Goal: Use online tool/utility: Utilize a website feature to perform a specific function

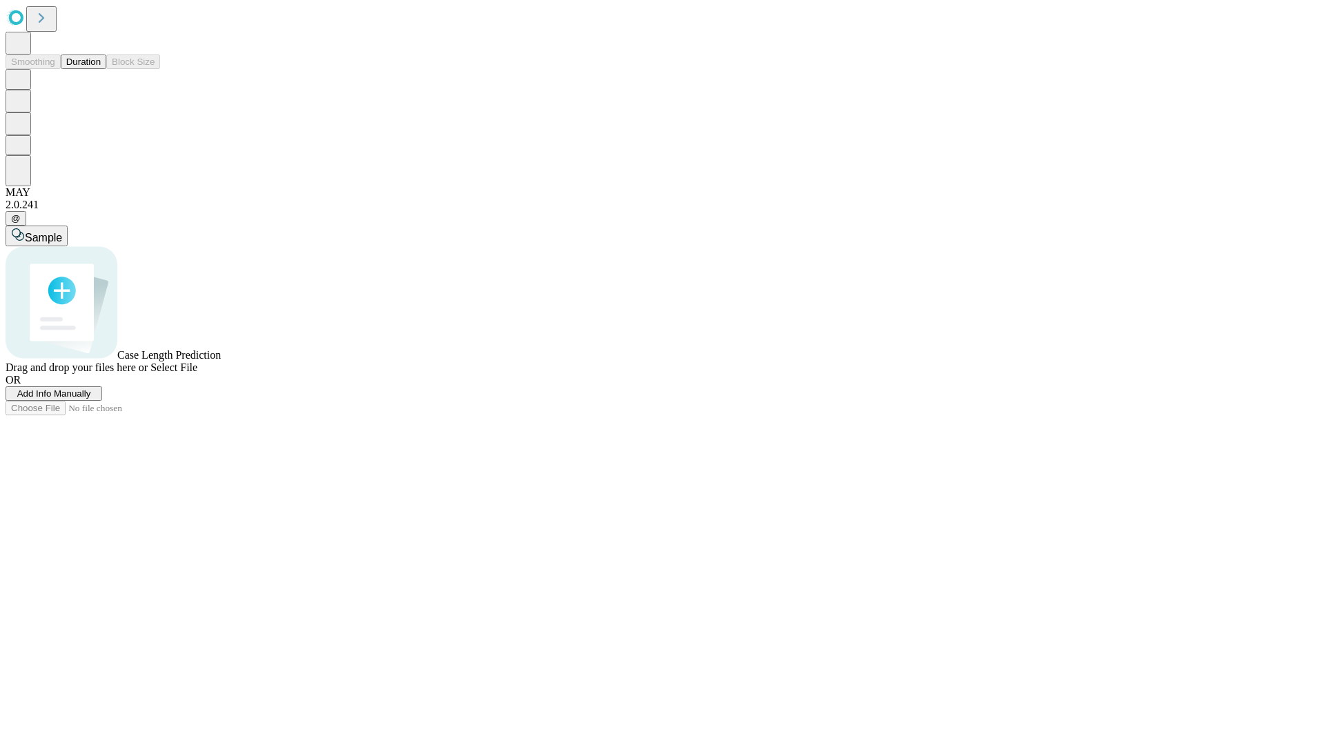
click at [91, 399] on span "Add Info Manually" at bounding box center [54, 394] width 74 height 10
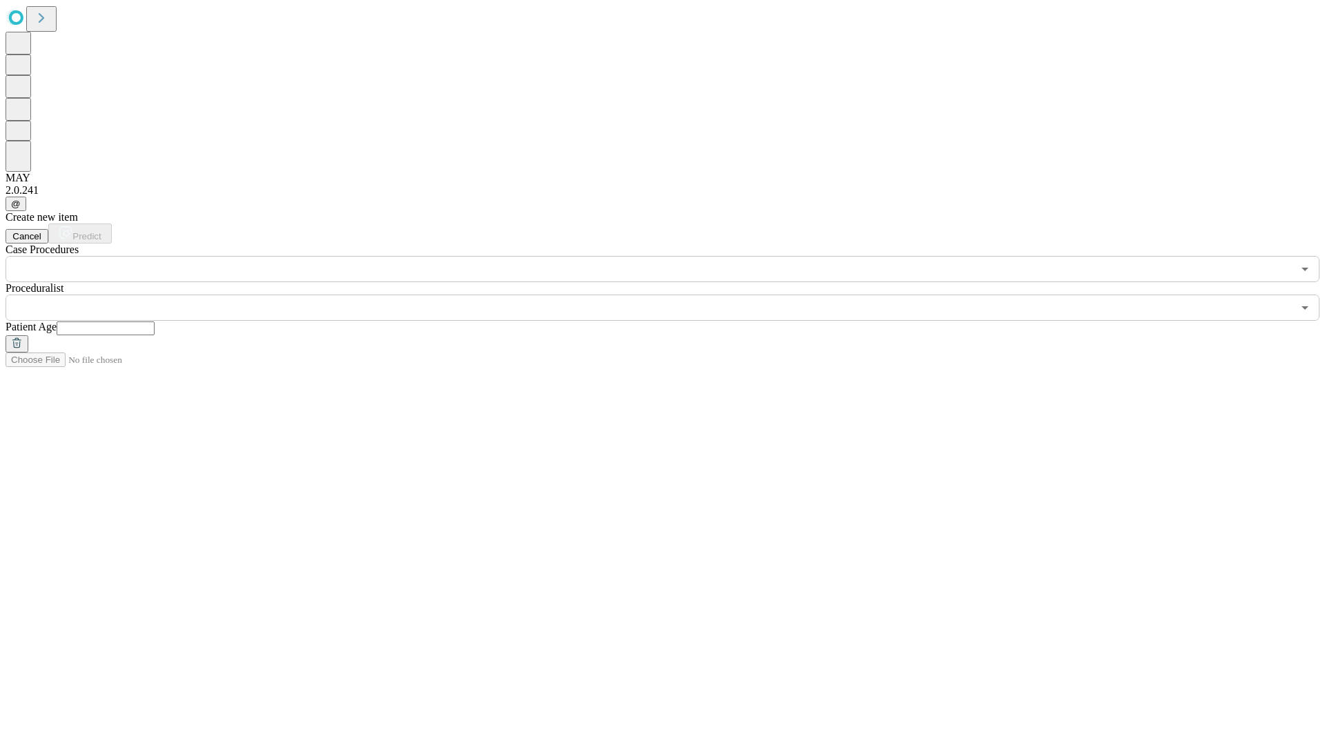
click at [155, 322] on input "text" at bounding box center [106, 329] width 98 height 14
type input "*"
click at [672, 295] on input "text" at bounding box center [649, 308] width 1287 height 26
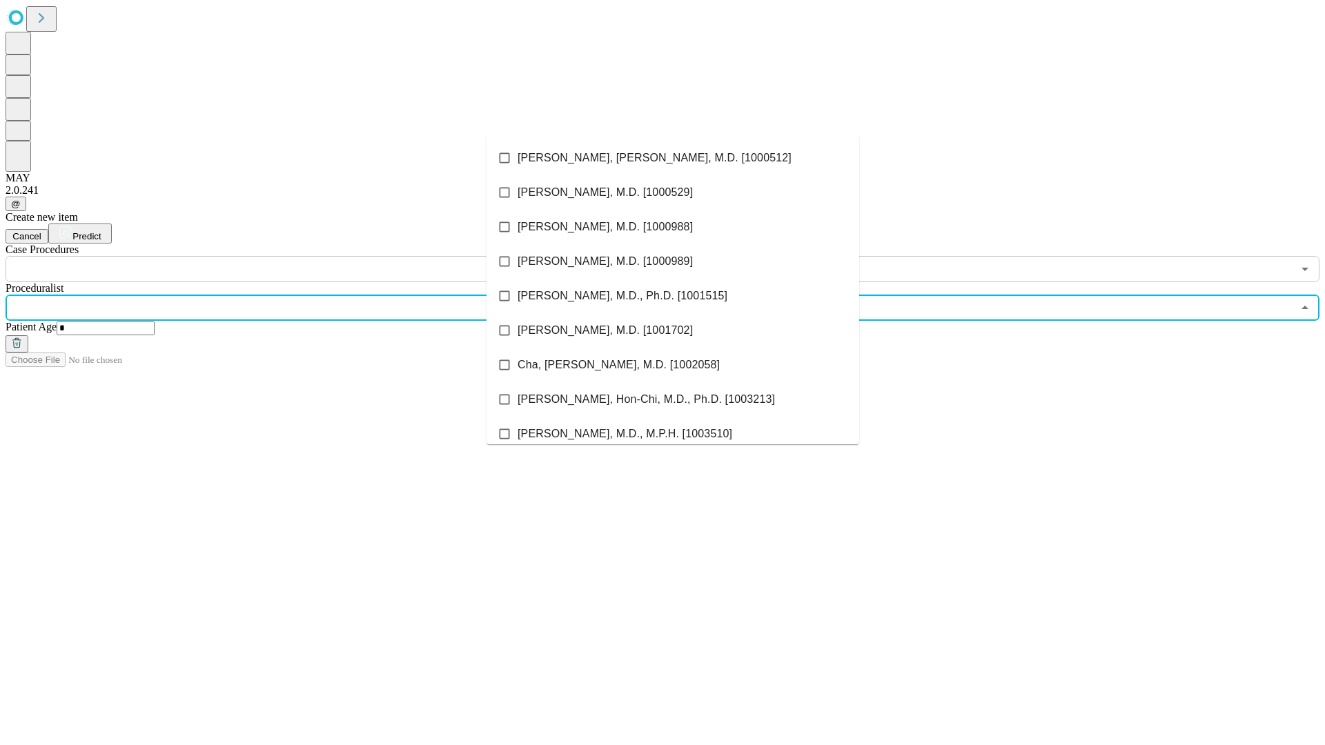
click at [673, 158] on li "[PERSON_NAME], [PERSON_NAME], M.D. [1000512]" at bounding box center [673, 158] width 373 height 35
click at [290, 256] on input "text" at bounding box center [649, 269] width 1287 height 26
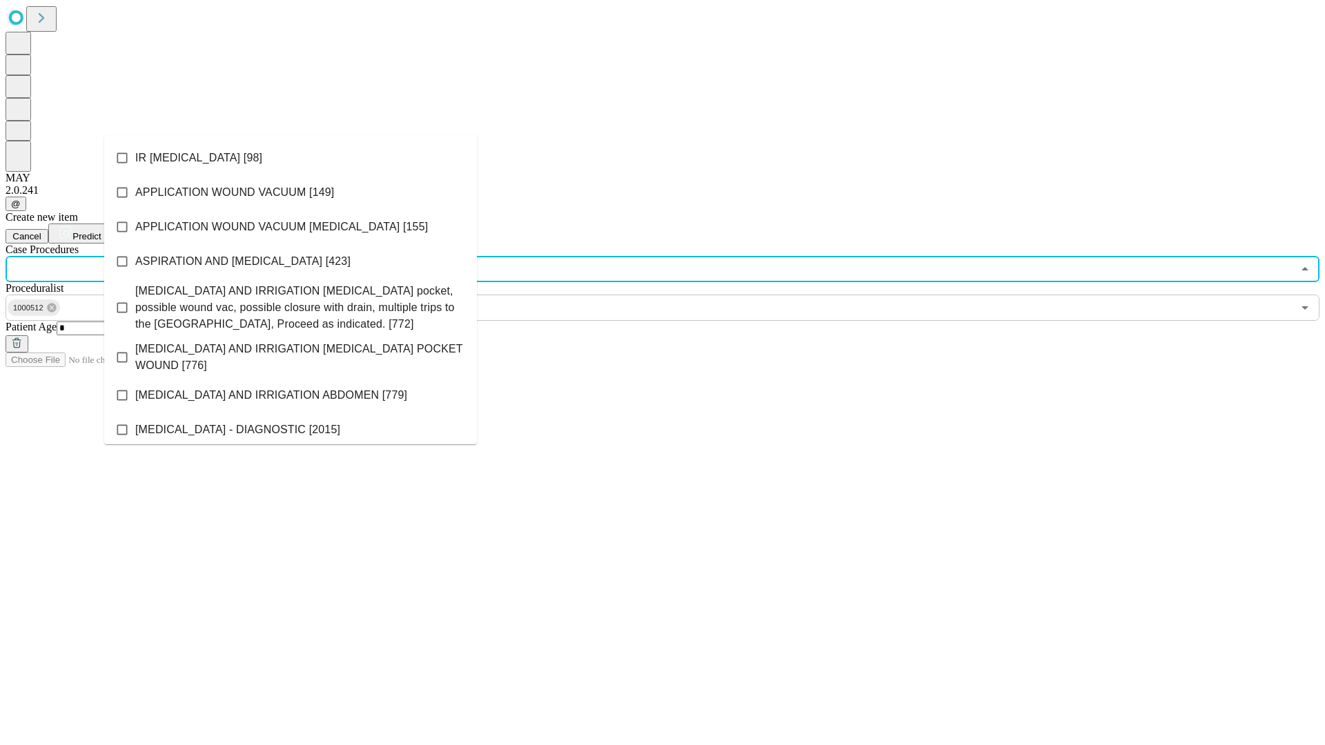
click at [291, 158] on li "IR [MEDICAL_DATA] [98]" at bounding box center [290, 158] width 373 height 35
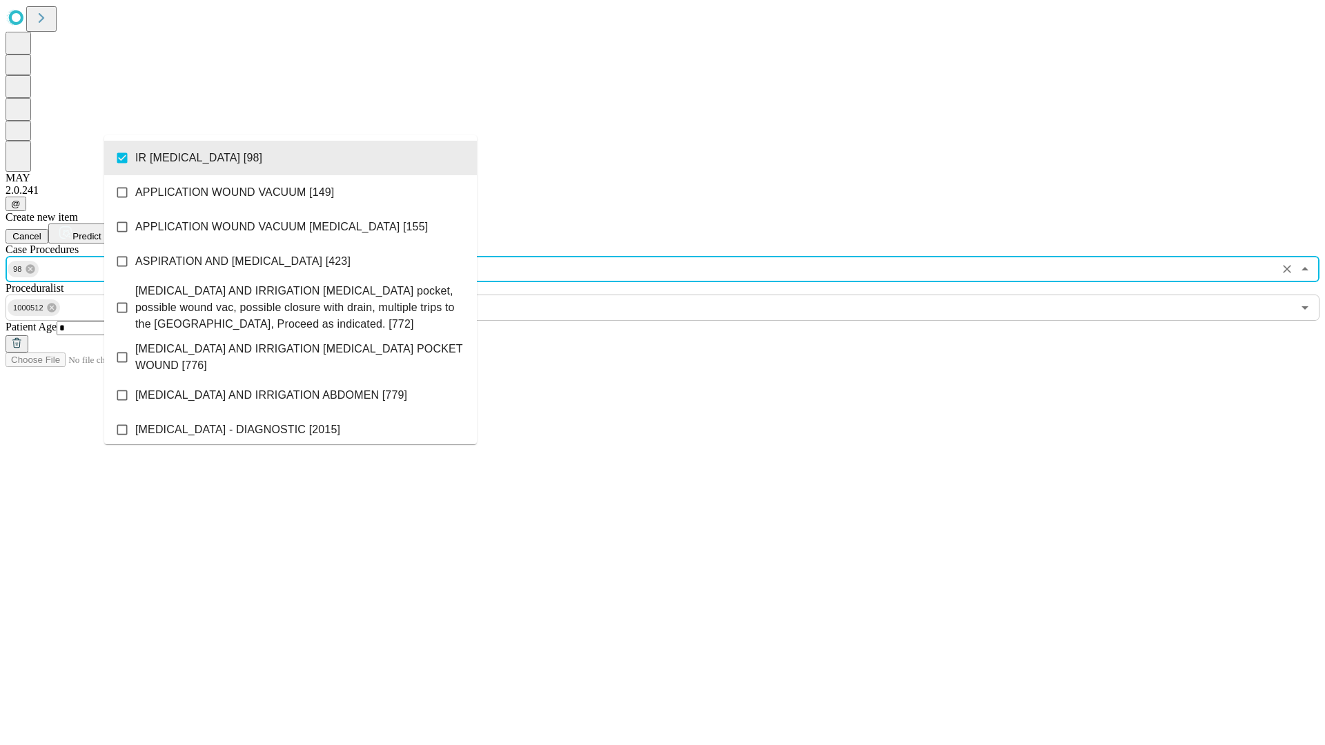
click at [101, 231] on span "Predict" at bounding box center [86, 236] width 28 height 10
